Goal: Information Seeking & Learning: Stay updated

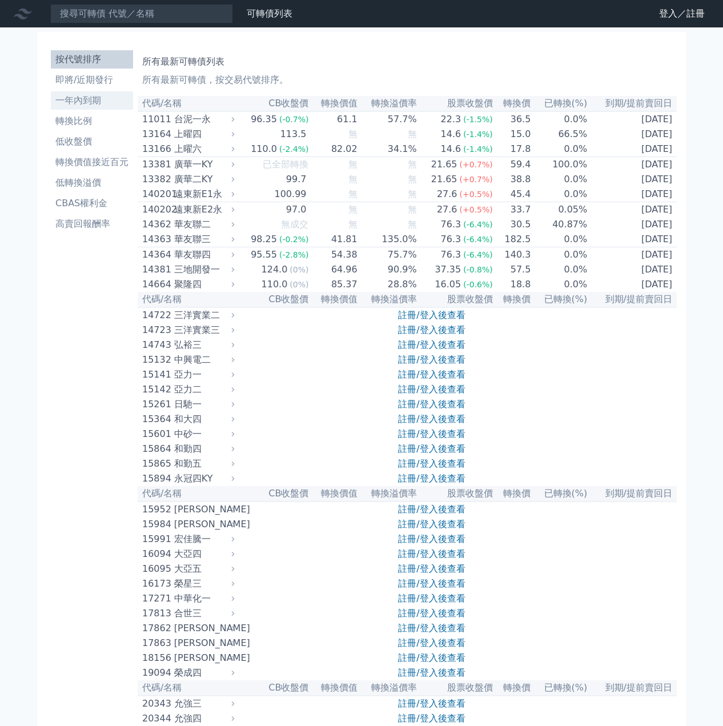
click at [103, 107] on li "一年內到期" at bounding box center [92, 101] width 82 height 14
